Goal: Information Seeking & Learning: Check status

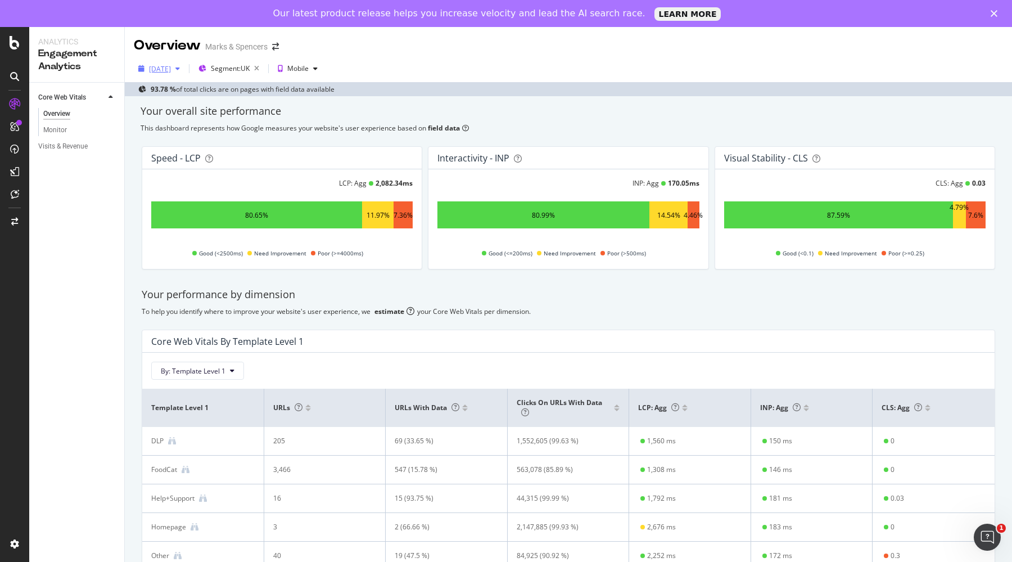
click at [167, 69] on div "[DATE]" at bounding box center [160, 69] width 22 height 10
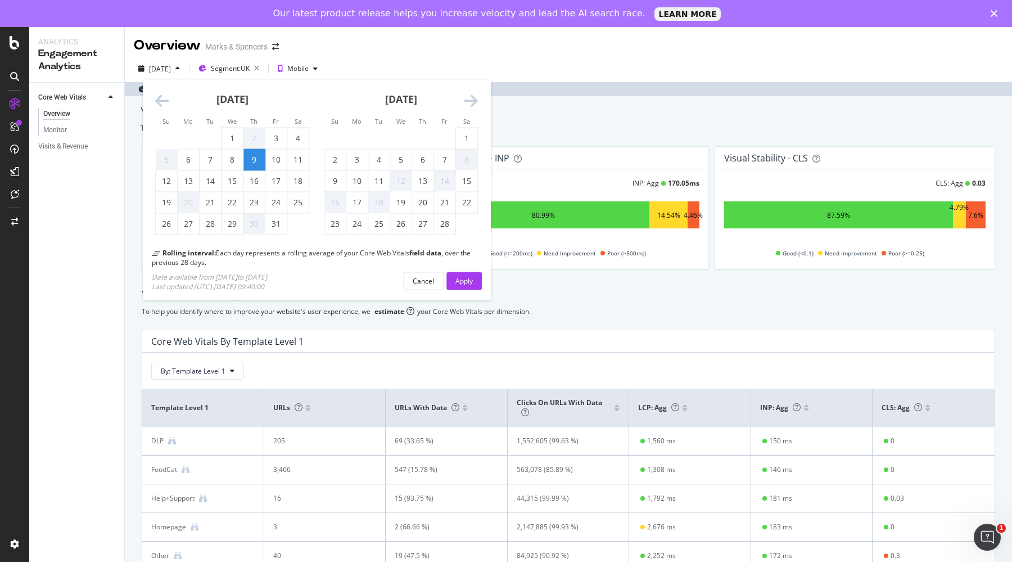
click at [472, 106] on icon "Move forward to switch to the next month." at bounding box center [471, 101] width 14 height 16
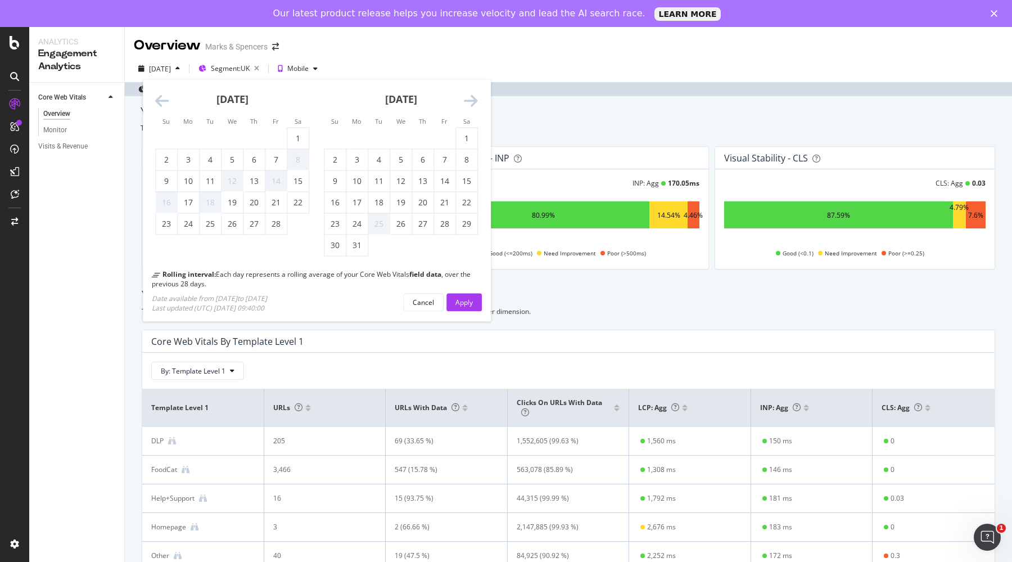
click at [472, 106] on icon "Move forward to switch to the next month." at bounding box center [471, 101] width 14 height 16
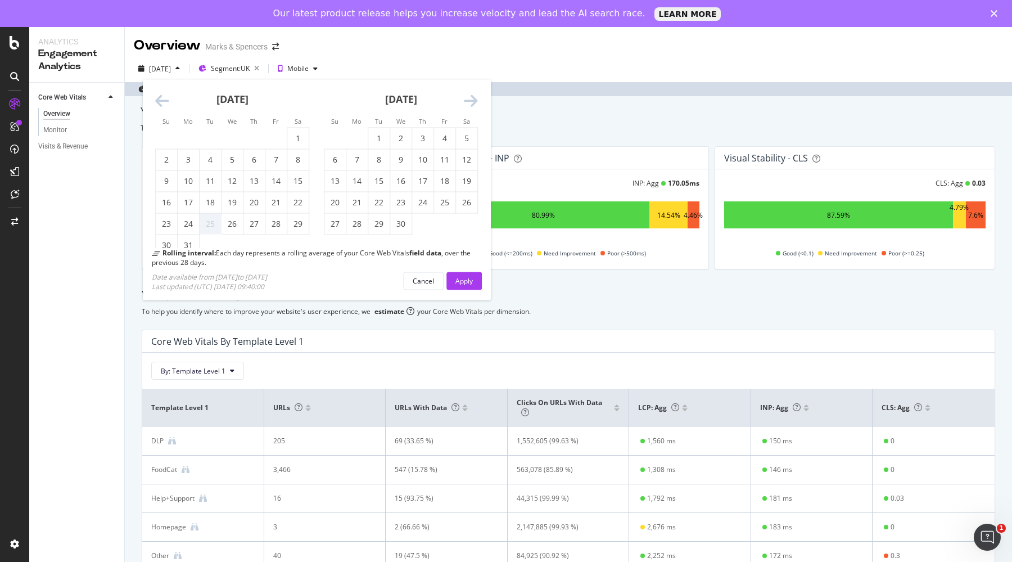
click at [472, 106] on icon "Move forward to switch to the next month." at bounding box center [471, 101] width 14 height 16
click at [468, 109] on icon "Move forward to switch to the next month." at bounding box center [471, 101] width 14 height 16
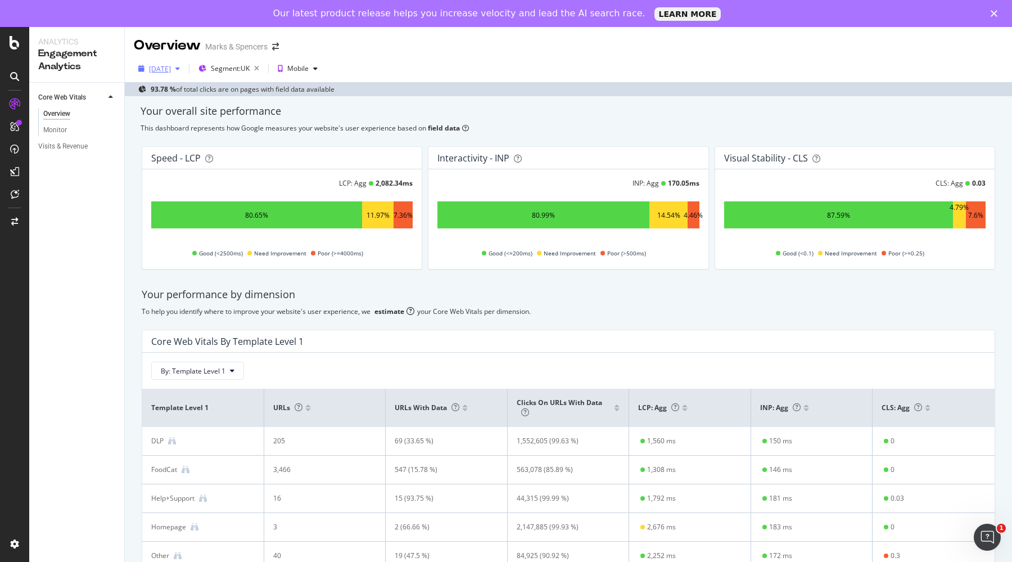
click at [171, 70] on div "[DATE]" at bounding box center [160, 69] width 22 height 10
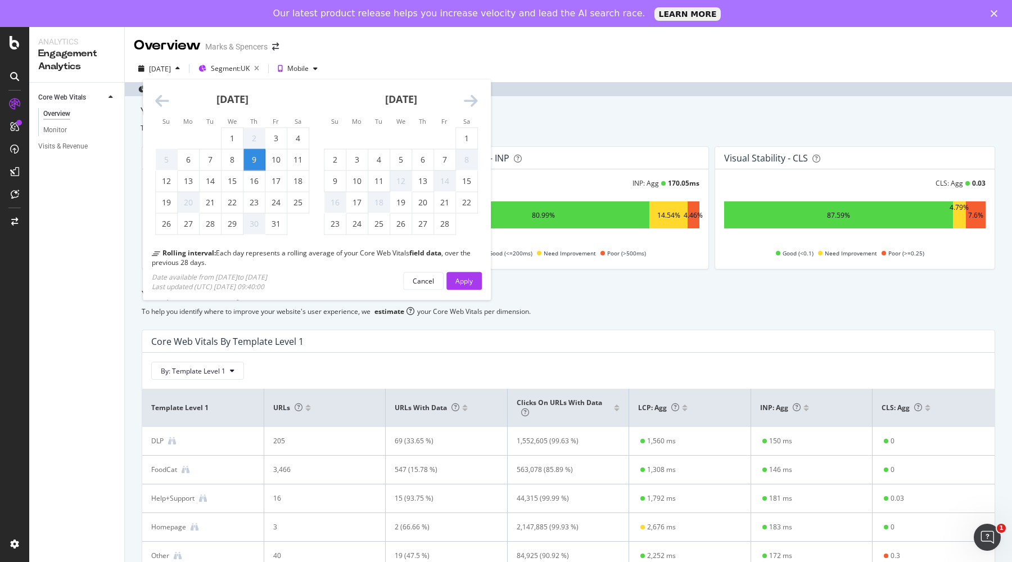
click at [475, 96] on icon "Move forward to switch to the next month." at bounding box center [471, 101] width 14 height 16
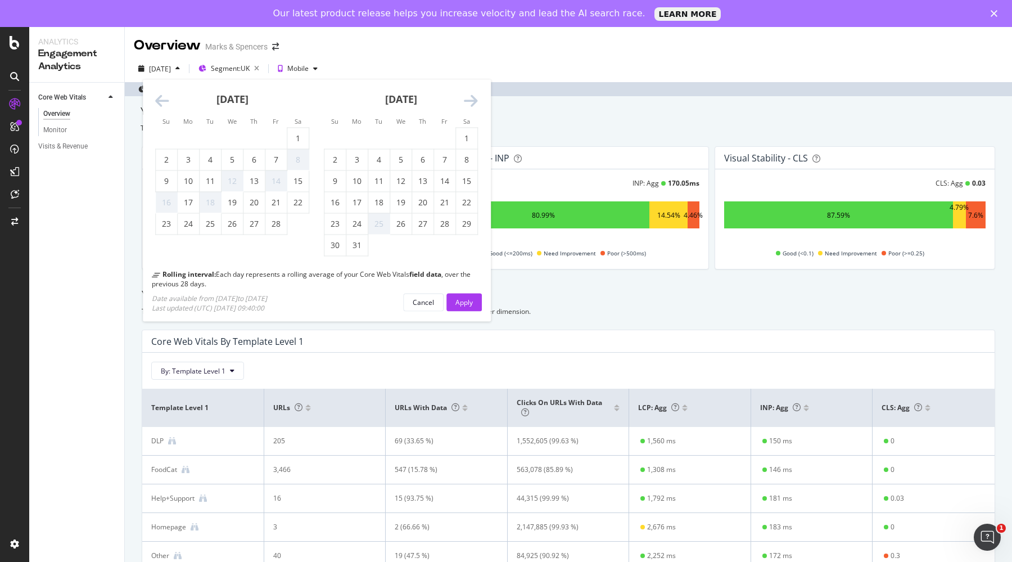
click at [475, 96] on icon "Move forward to switch to the next month." at bounding box center [471, 101] width 14 height 16
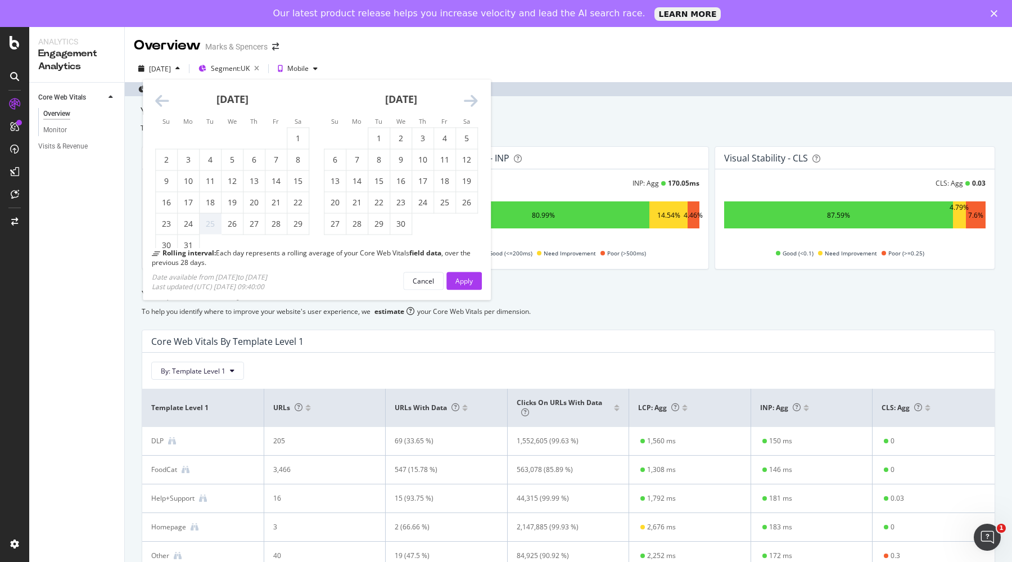
click at [475, 96] on icon "Move forward to switch to the next month." at bounding box center [471, 101] width 14 height 16
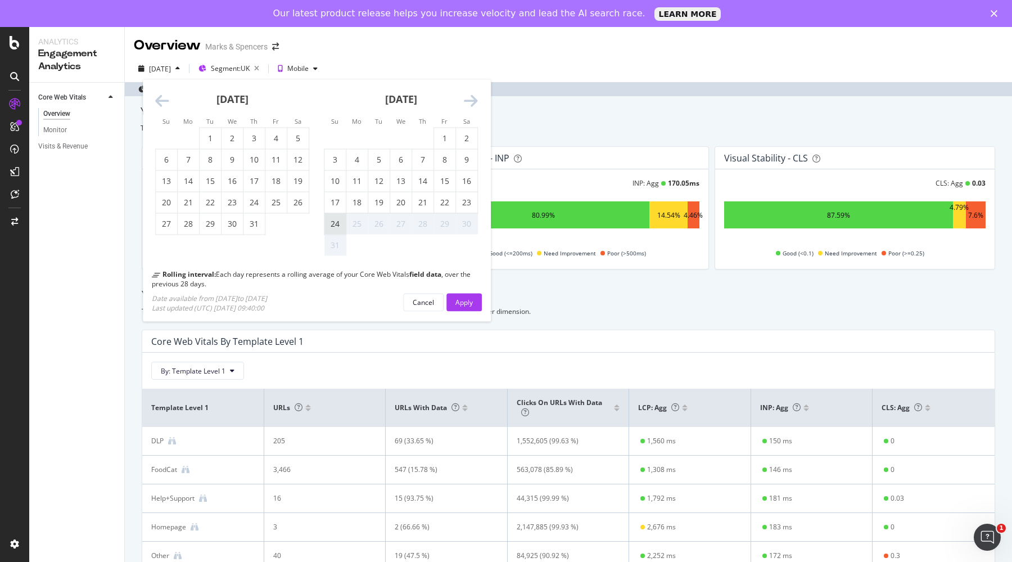
click at [332, 220] on div "24" at bounding box center [334, 223] width 21 height 11
click at [464, 301] on div "Apply" at bounding box center [464, 302] width 17 height 10
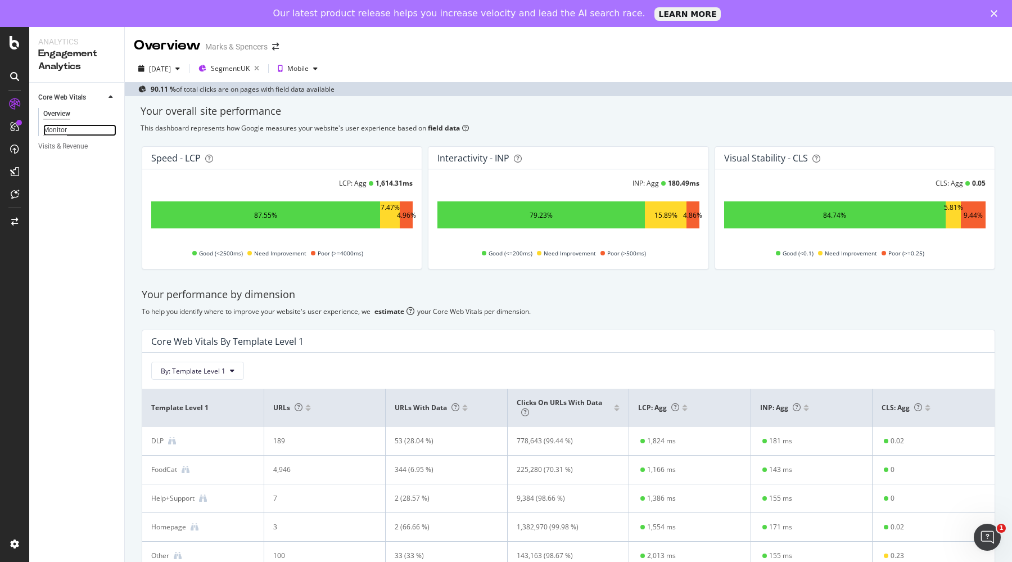
click at [56, 124] on div "Monitor" at bounding box center [55, 130] width 24 height 12
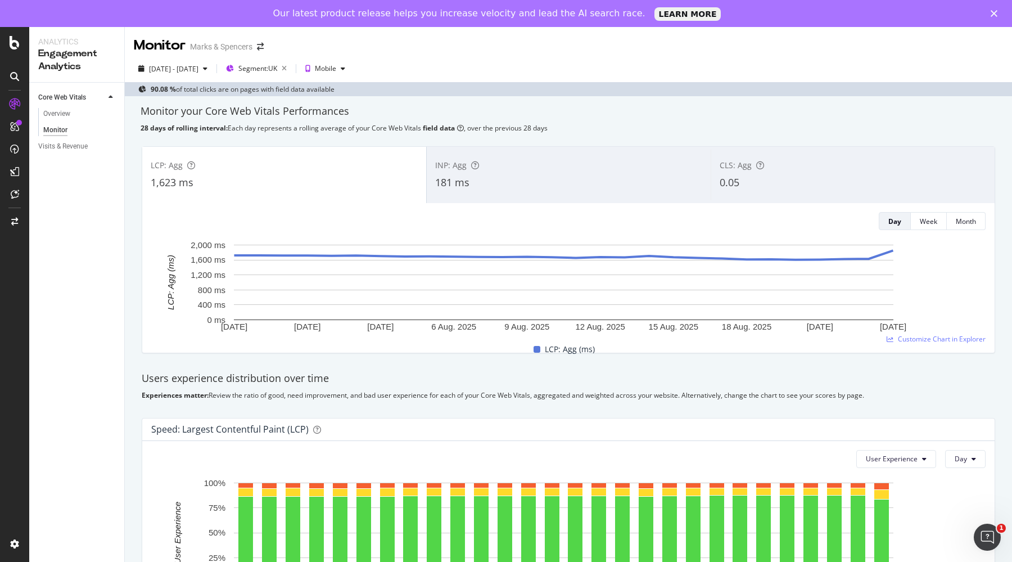
click at [505, 158] on div "INP: Agg 181 ms" at bounding box center [569, 175] width 284 height 51
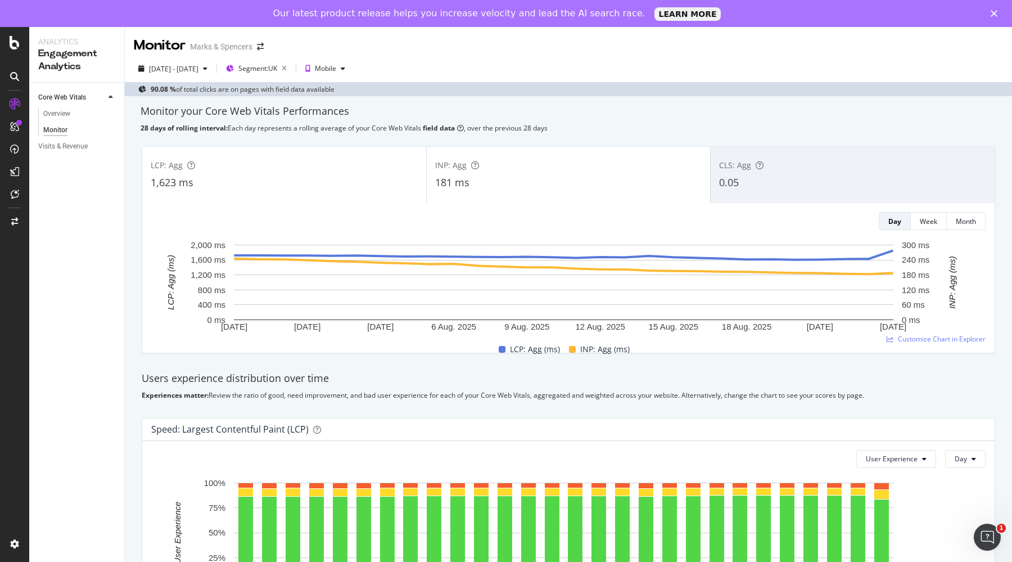
click at [308, 182] on div "1,623 ms" at bounding box center [284, 182] width 267 height 15
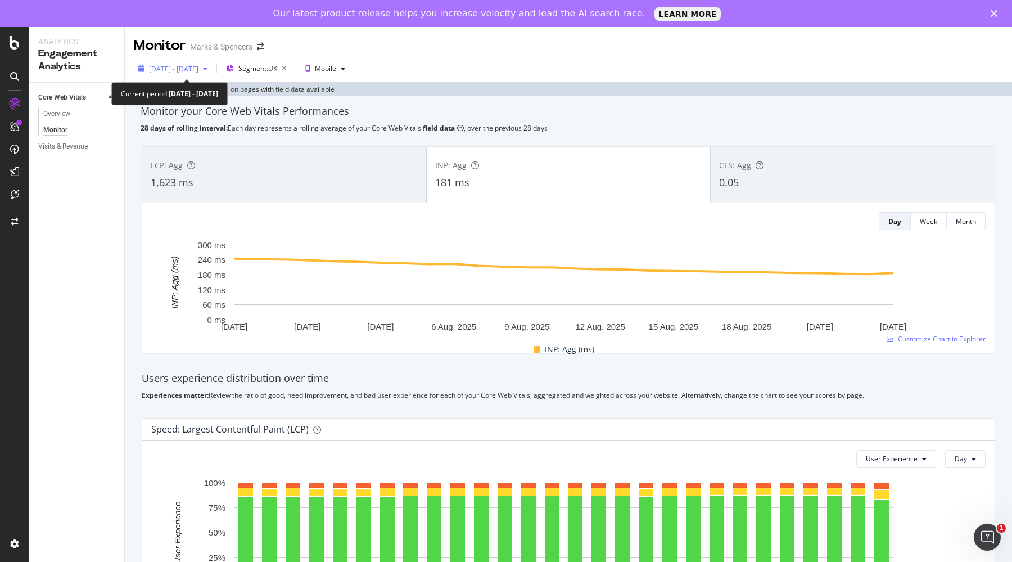
click at [190, 73] on span "[DATE] - [DATE]" at bounding box center [173, 69] width 49 height 10
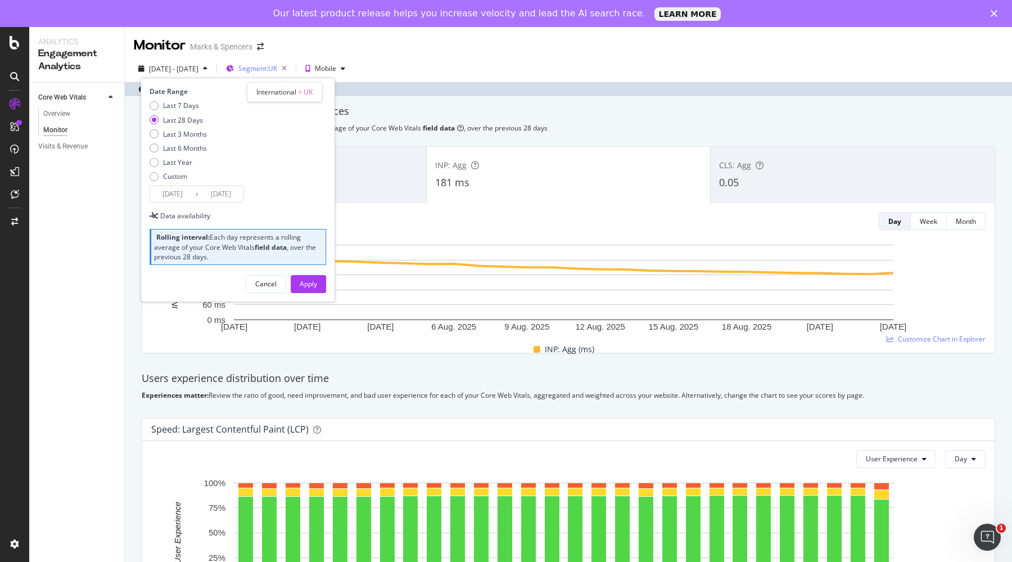
click at [273, 62] on div "Segment: [GEOGRAPHIC_DATA]" at bounding box center [264, 69] width 53 height 16
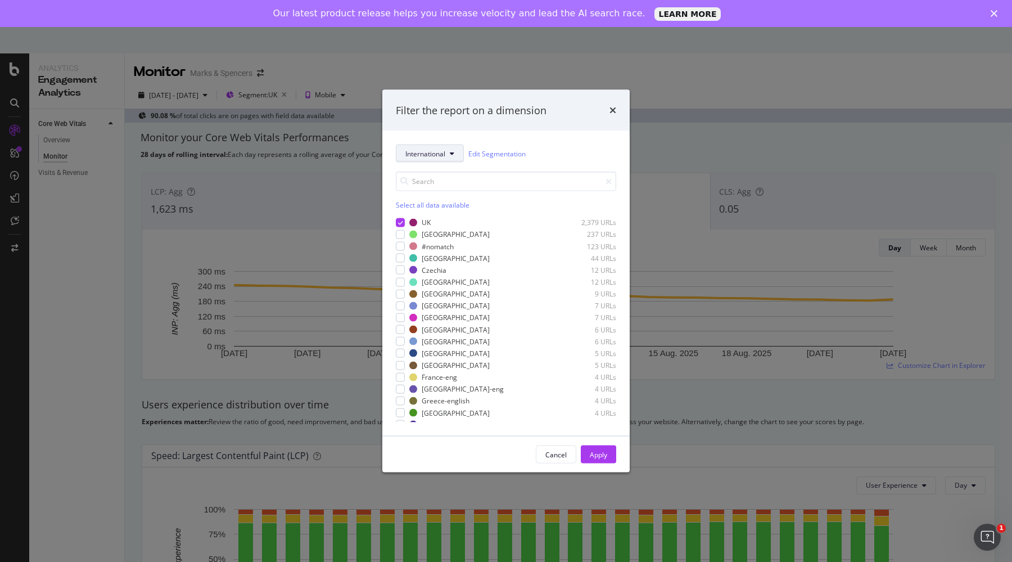
click at [420, 147] on button "International" at bounding box center [430, 154] width 68 height 18
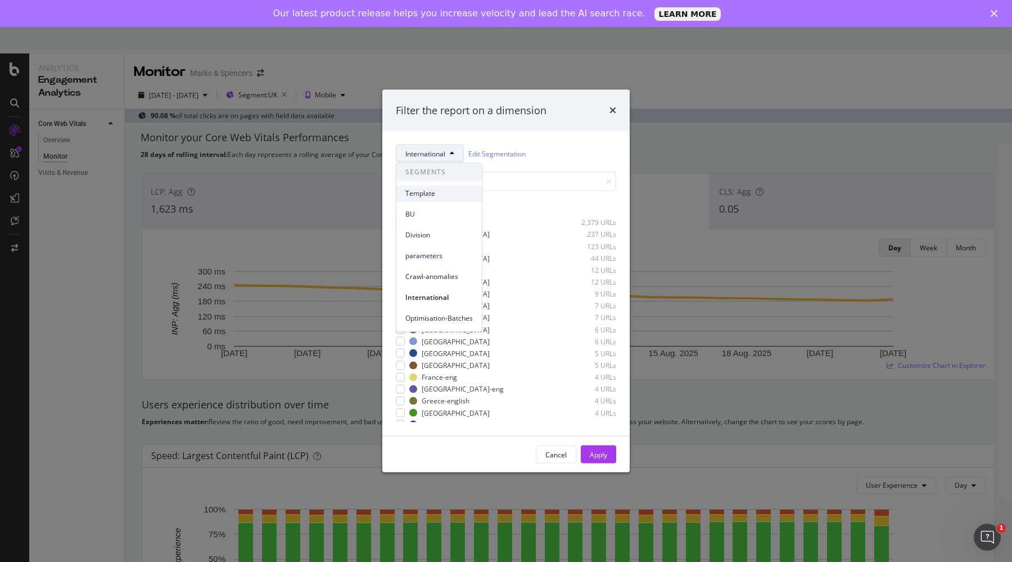
click at [422, 192] on span "Template" at bounding box center [438, 194] width 67 height 10
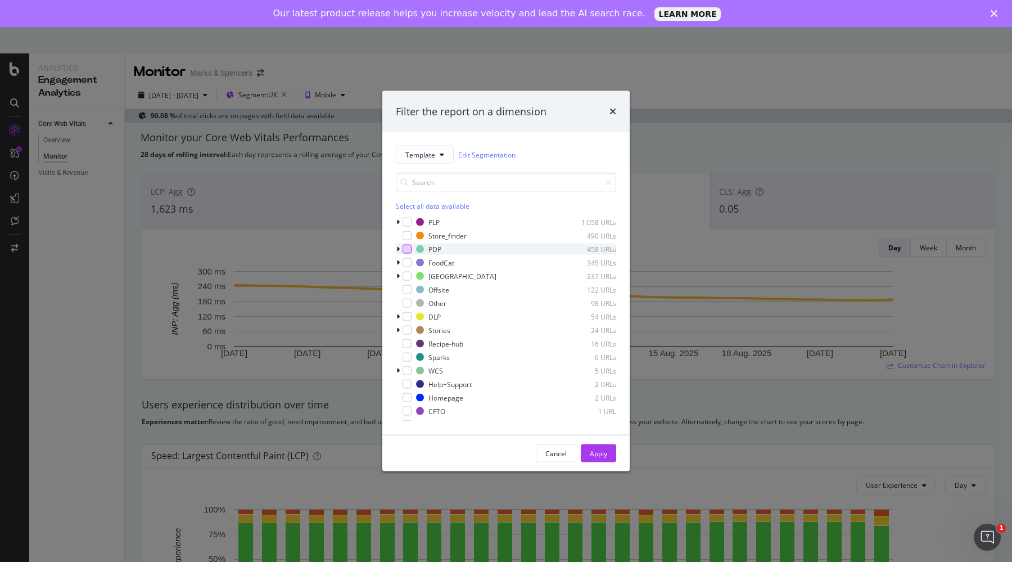
click at [408, 247] on div "modal" at bounding box center [407, 249] width 9 height 9
click at [599, 452] on div "Apply" at bounding box center [598, 453] width 17 height 10
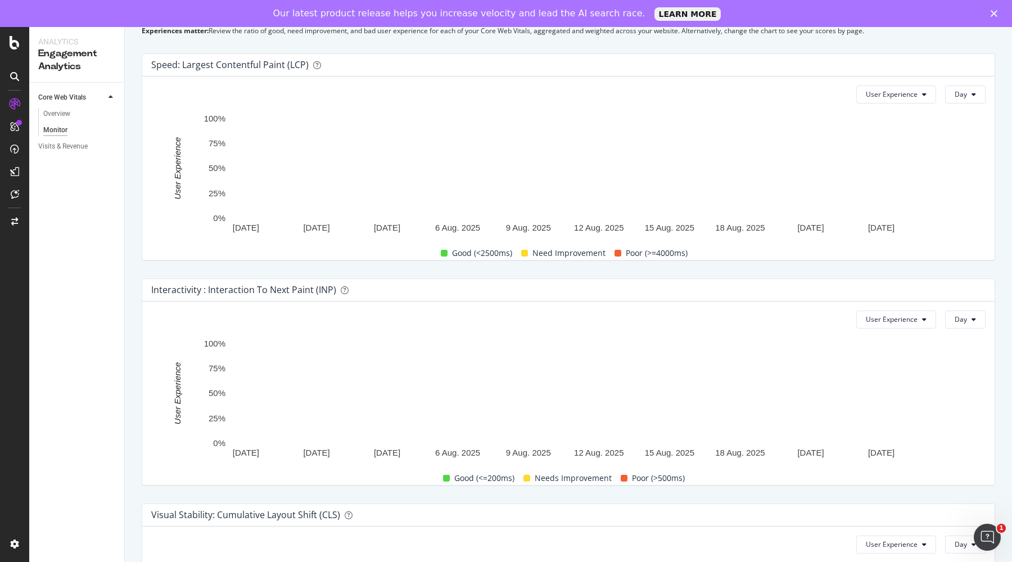
scroll to position [430, 0]
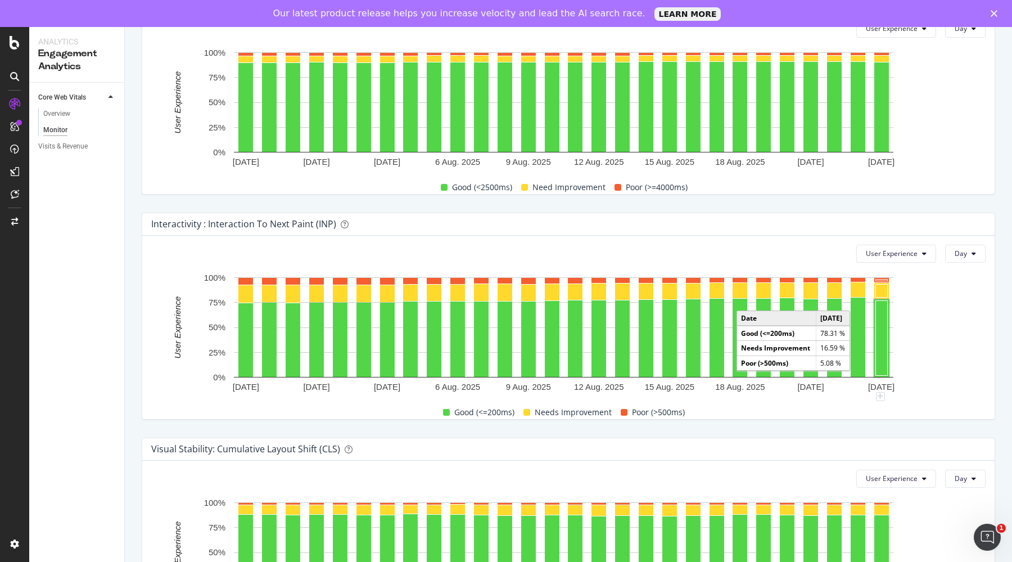
click at [882, 317] on rect "A chart." at bounding box center [882, 337] width 12 height 75
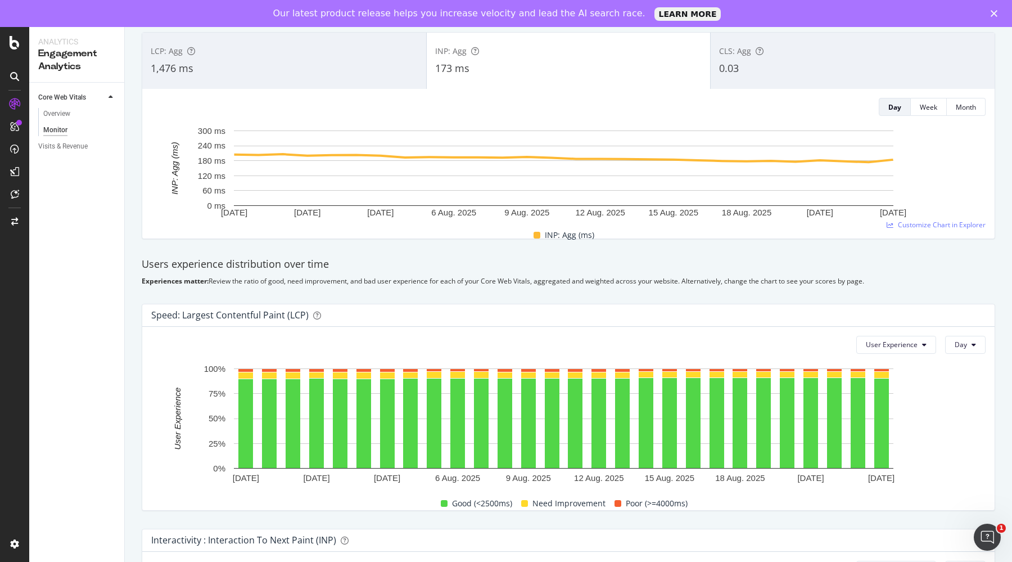
scroll to position [0, 0]
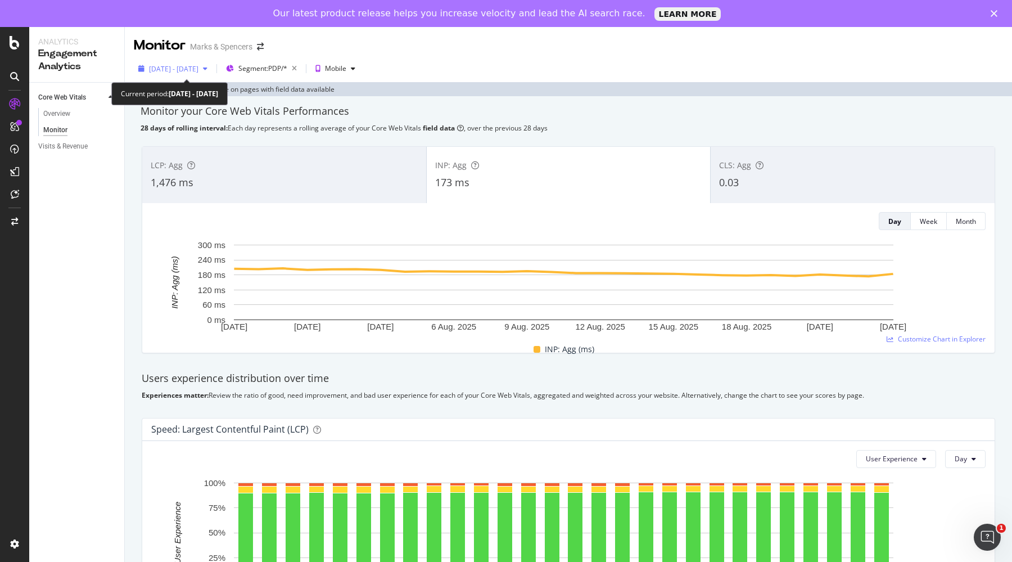
click at [186, 62] on div "[DATE] - [DATE]" at bounding box center [173, 68] width 78 height 17
click at [65, 115] on div "Overview" at bounding box center [56, 114] width 27 height 12
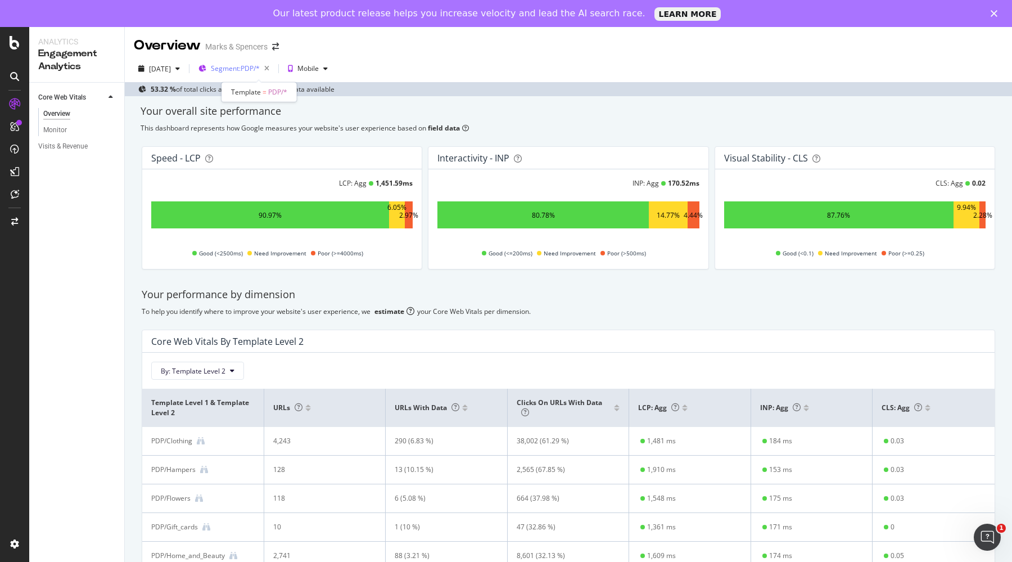
click at [260, 66] on span "Segment: PDP/*" at bounding box center [235, 69] width 49 height 10
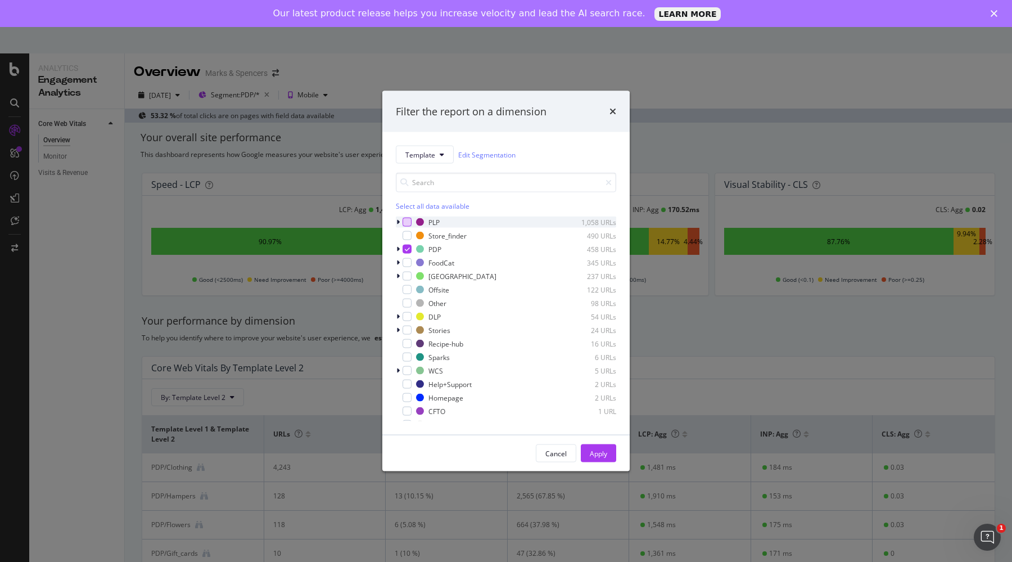
click at [407, 219] on div "modal" at bounding box center [407, 222] width 9 height 9
click at [408, 248] on icon "modal" at bounding box center [407, 249] width 5 height 6
click at [599, 448] on div "Apply" at bounding box center [598, 453] width 17 height 10
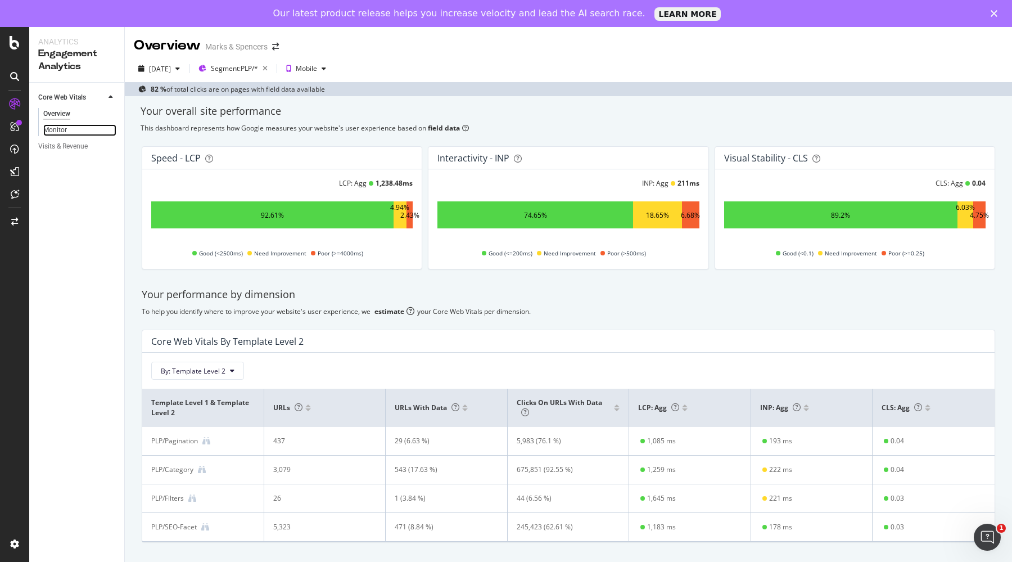
click at [68, 130] on link "Monitor" at bounding box center [79, 130] width 73 height 12
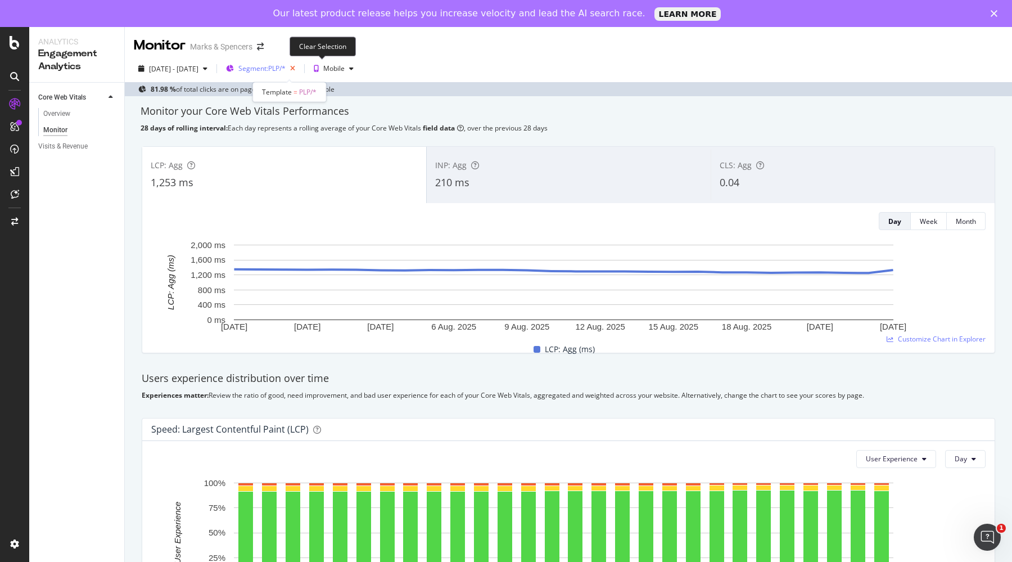
click at [300, 73] on icon "button" at bounding box center [293, 69] width 14 height 16
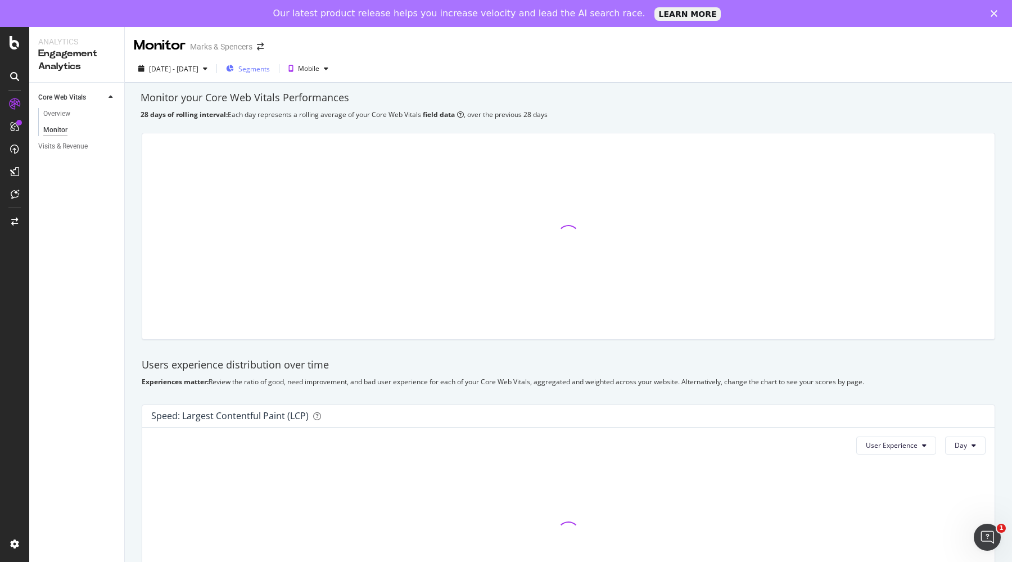
click at [270, 69] on span "Segments" at bounding box center [253, 69] width 31 height 10
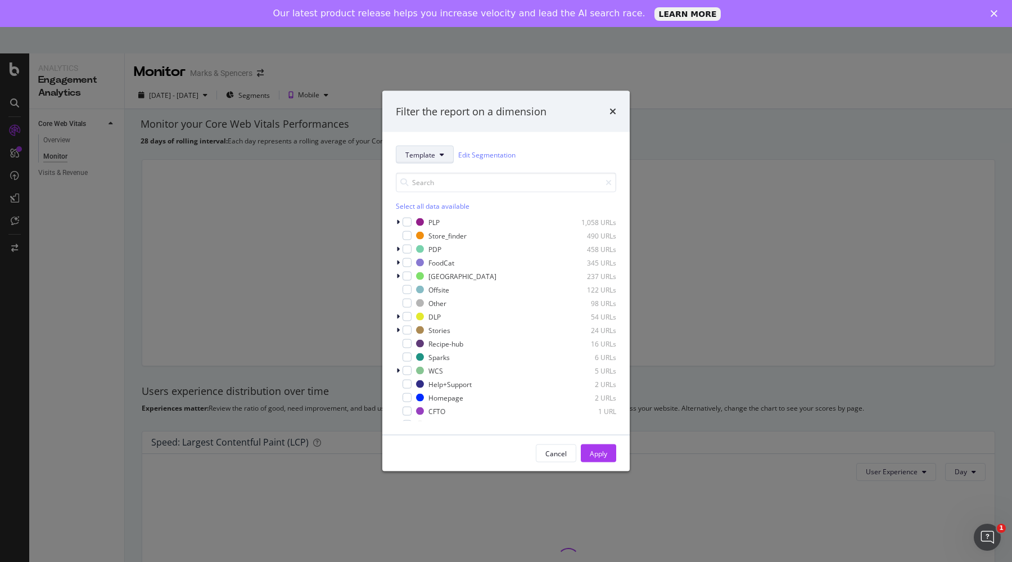
click at [422, 150] on span "Template" at bounding box center [420, 155] width 30 height 10
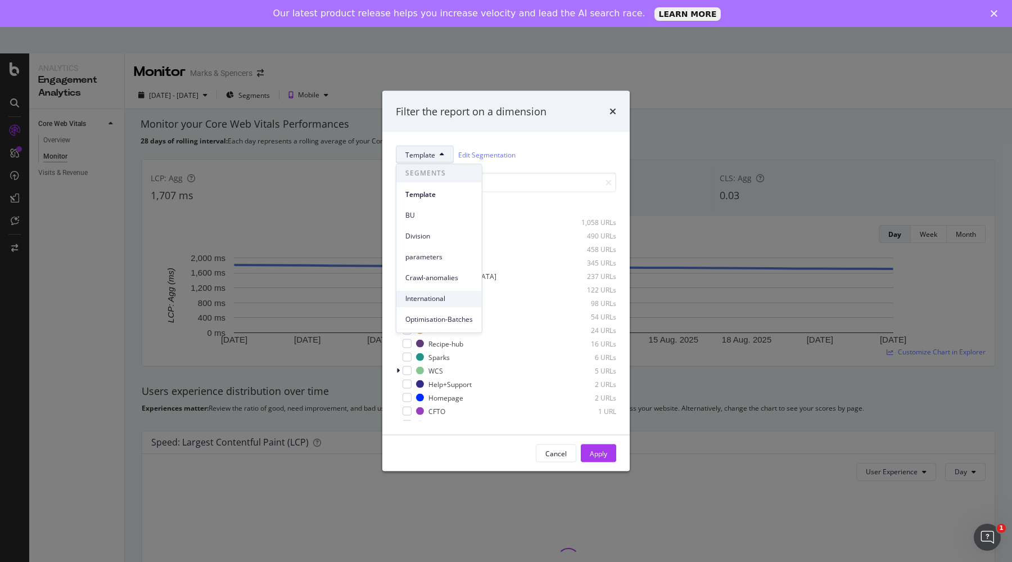
click at [423, 297] on span "International" at bounding box center [438, 299] width 67 height 10
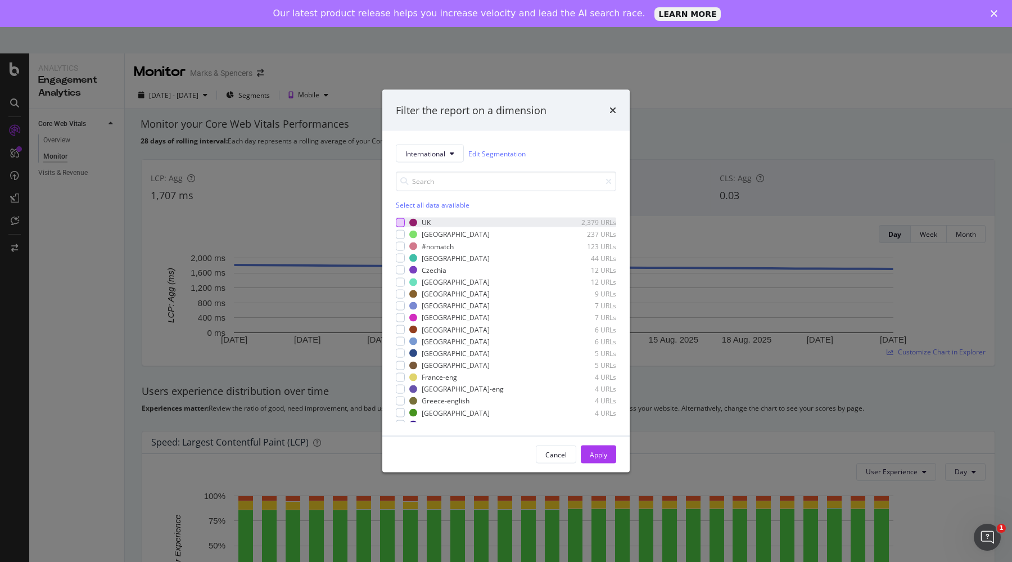
click at [400, 219] on div "modal" at bounding box center [400, 222] width 9 height 9
click at [590, 450] on div "Apply" at bounding box center [598, 454] width 17 height 10
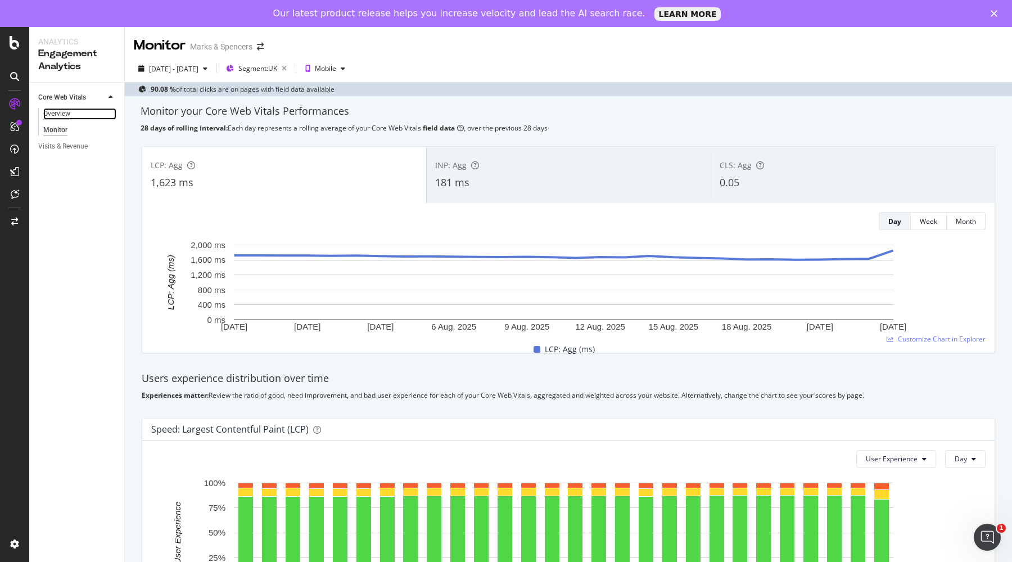
click at [55, 109] on div "Overview" at bounding box center [56, 114] width 27 height 12
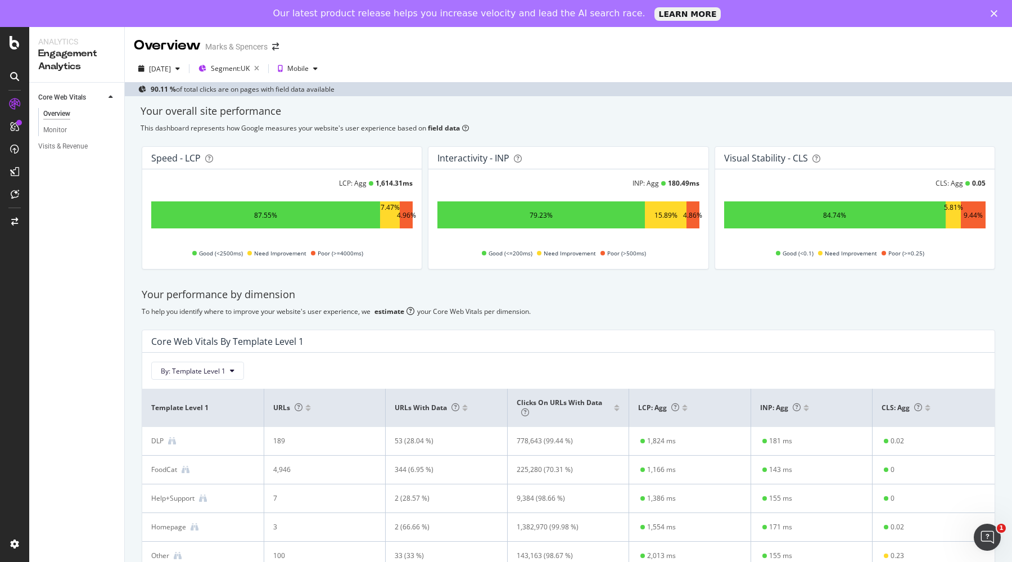
click at [41, 131] on div "Monitor" at bounding box center [81, 129] width 86 height 14
click at [250, 68] on span "Segment: [GEOGRAPHIC_DATA]" at bounding box center [230, 69] width 39 height 10
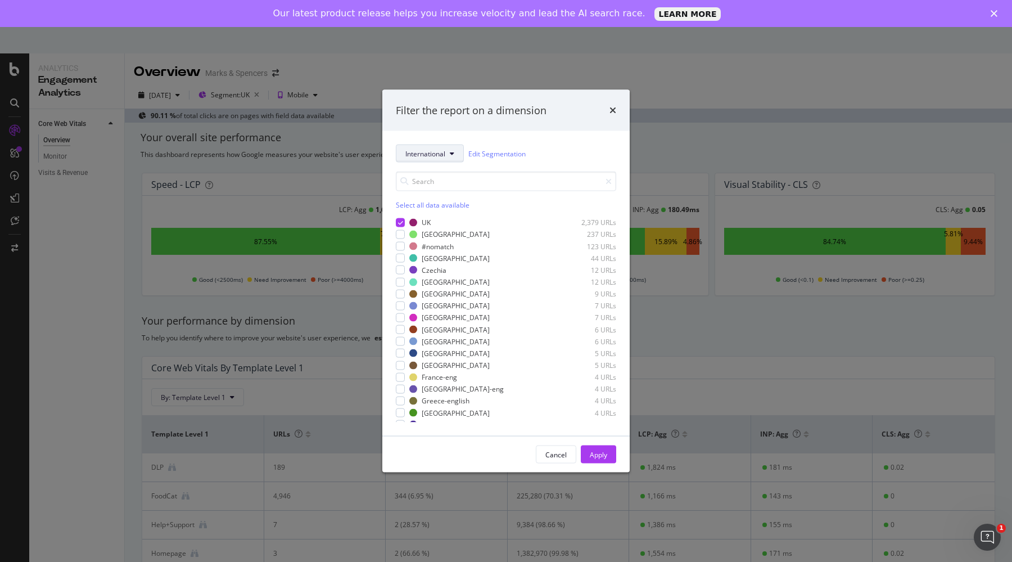
click at [427, 155] on span "International" at bounding box center [425, 153] width 40 height 10
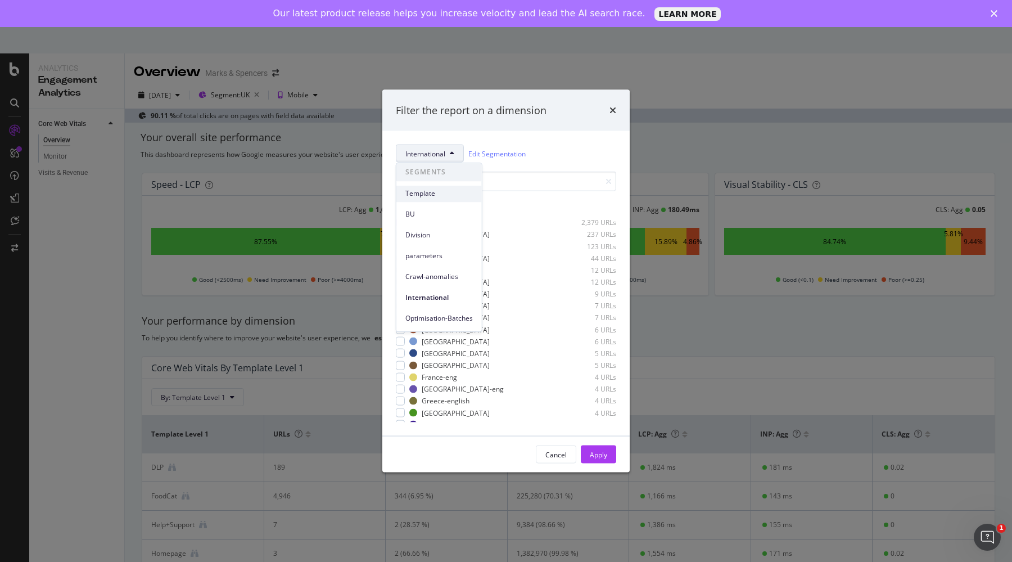
click at [422, 188] on div "Template" at bounding box center [438, 194] width 85 height 16
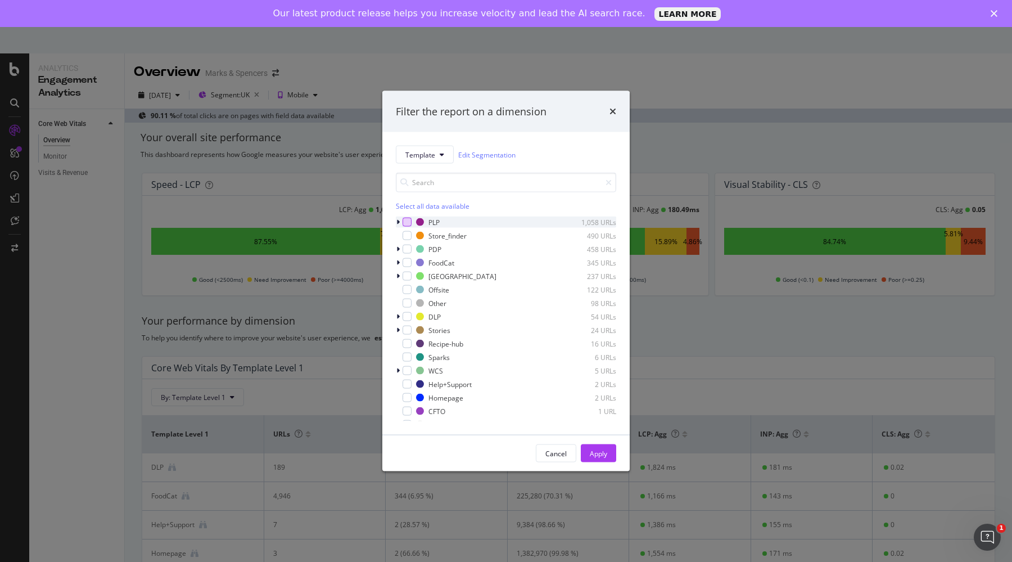
click at [408, 222] on div "modal" at bounding box center [407, 222] width 9 height 9
click at [599, 449] on div "Apply" at bounding box center [598, 453] width 17 height 10
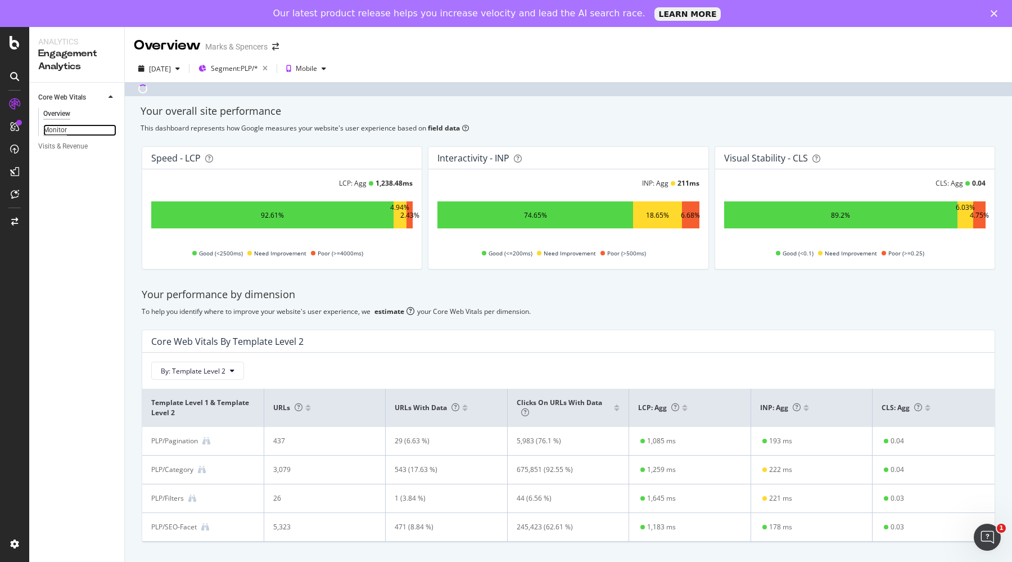
click at [52, 125] on div "Monitor" at bounding box center [55, 130] width 24 height 12
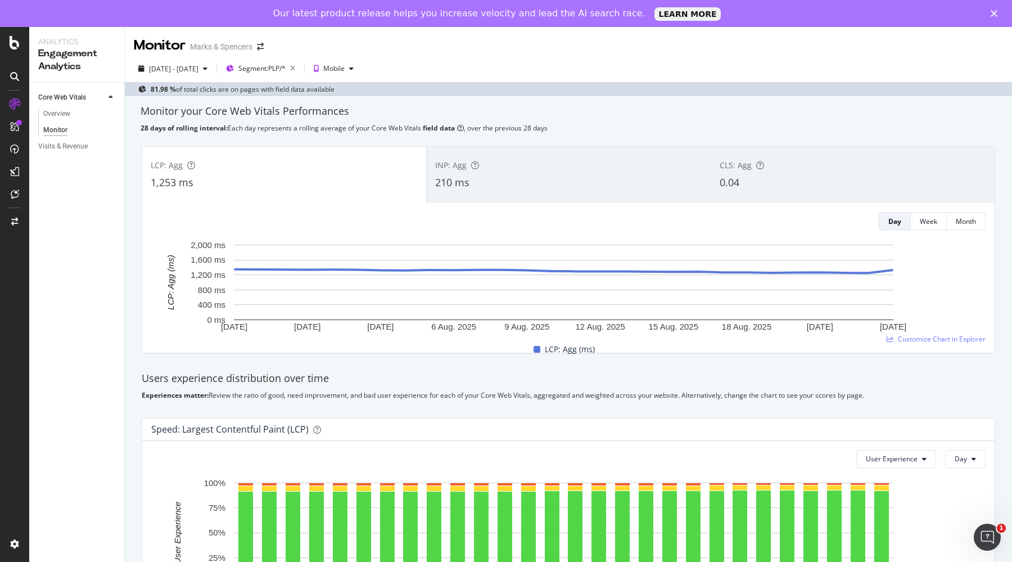
click at [572, 183] on div "210 ms" at bounding box center [568, 182] width 267 height 15
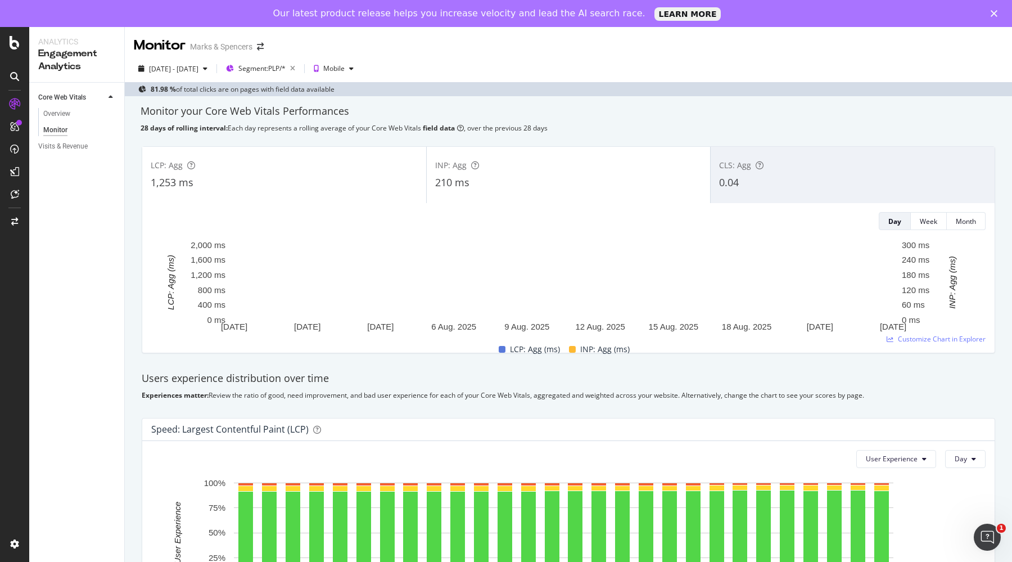
click at [285, 163] on div "LCP: Agg" at bounding box center [284, 165] width 267 height 11
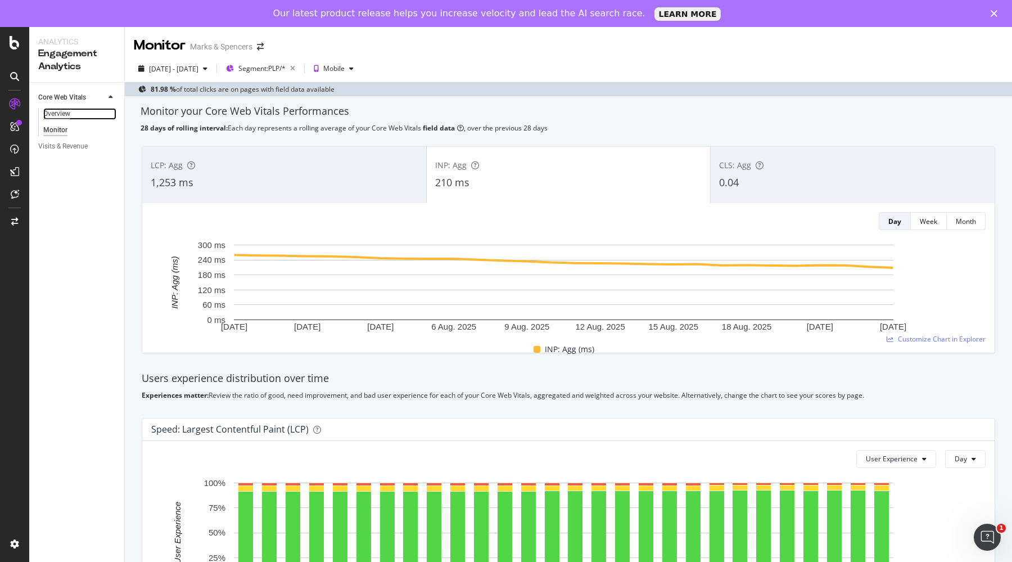
click at [64, 113] on div "Overview" at bounding box center [56, 114] width 27 height 12
